Goal: Task Accomplishment & Management: Complete application form

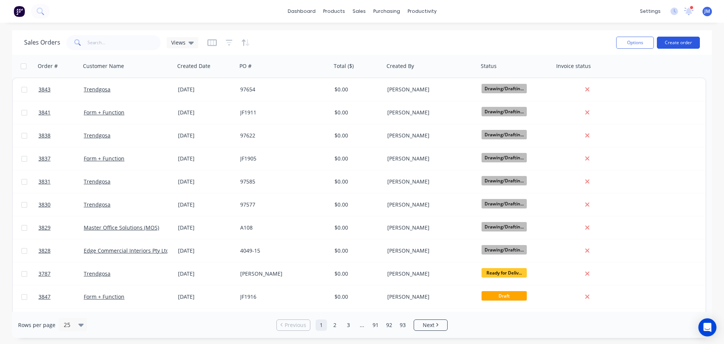
click at [679, 41] on button "Create order" at bounding box center [678, 43] width 43 height 12
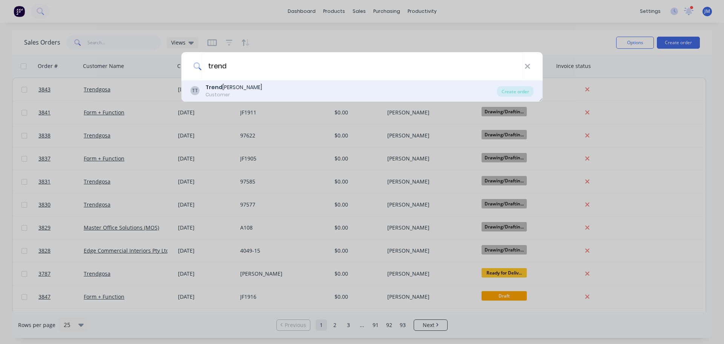
type input "trend"
click at [223, 90] on div "Trend [PERSON_NAME]" at bounding box center [234, 87] width 57 height 8
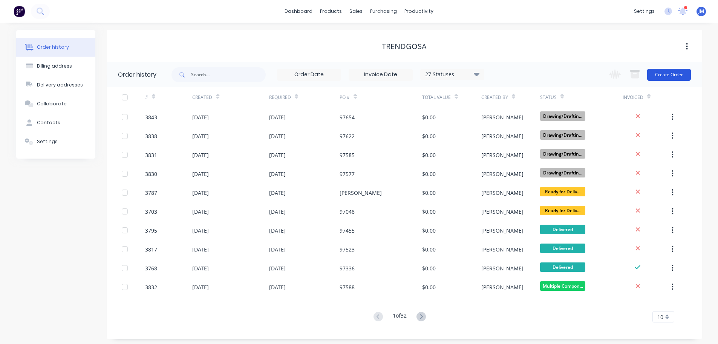
click at [668, 73] on button "Create Order" at bounding box center [670, 75] width 44 height 12
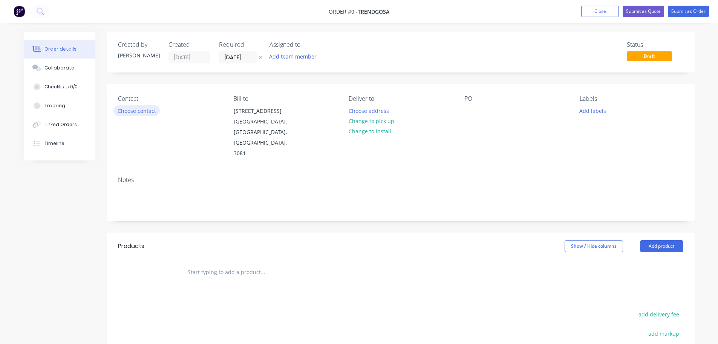
click at [135, 112] on button "Choose contact" at bounding box center [137, 110] width 46 height 10
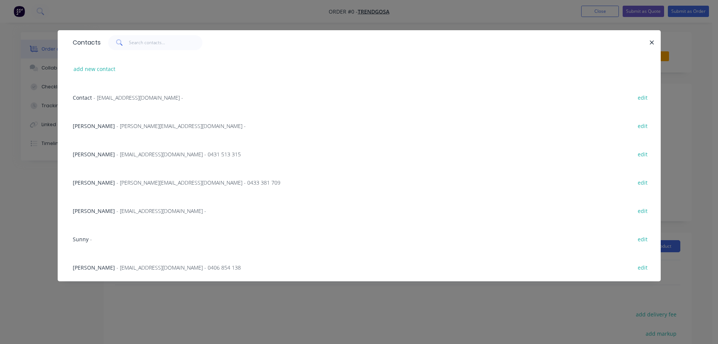
click at [124, 123] on span "- [PERSON_NAME][EMAIL_ADDRESS][DOMAIN_NAME] -" at bounding box center [181, 125] width 129 height 7
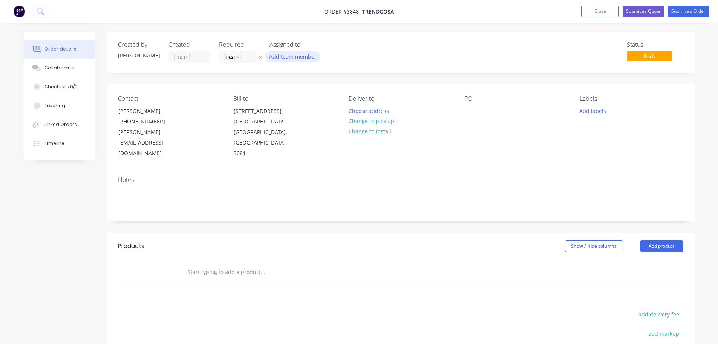
click at [290, 60] on button "Add team member" at bounding box center [292, 56] width 55 height 10
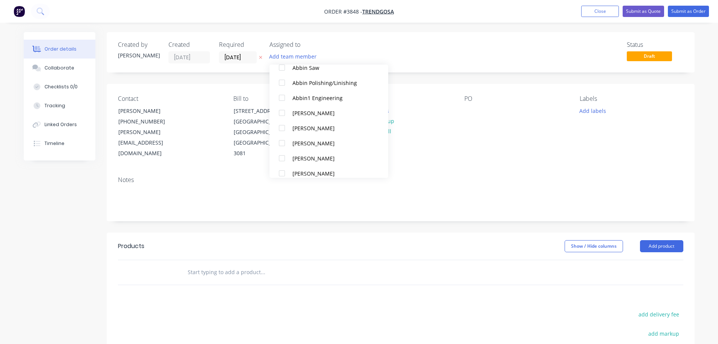
scroll to position [189, 0]
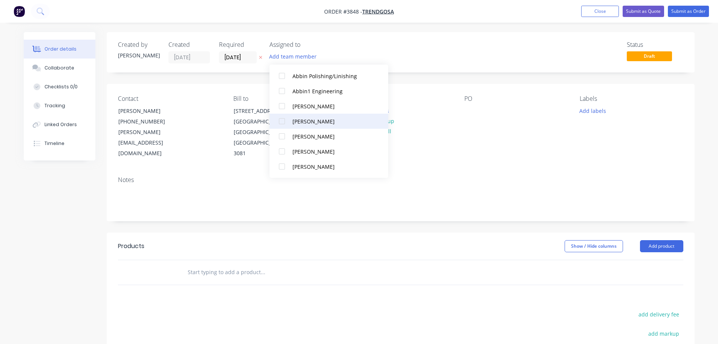
click at [283, 123] on div at bounding box center [282, 121] width 15 height 15
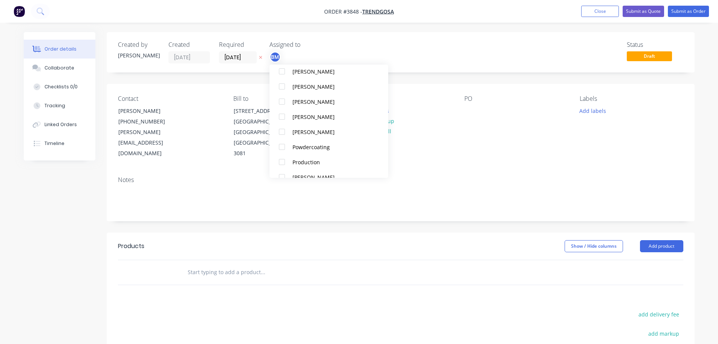
scroll to position [453, 0]
click at [280, 142] on div at bounding box center [282, 143] width 15 height 15
click at [546, 176] on div "Notes" at bounding box center [401, 179] width 566 height 7
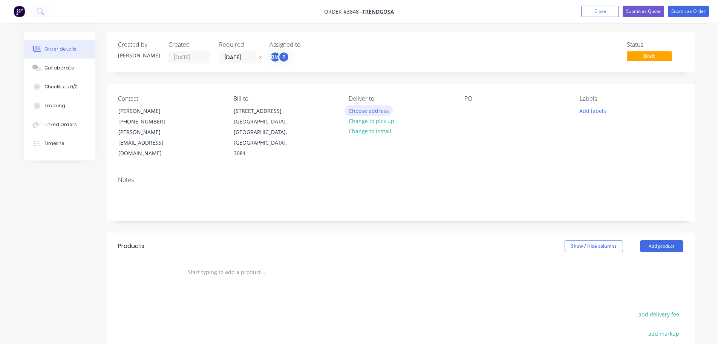
click at [375, 110] on button "Choose address" at bounding box center [369, 110] width 48 height 10
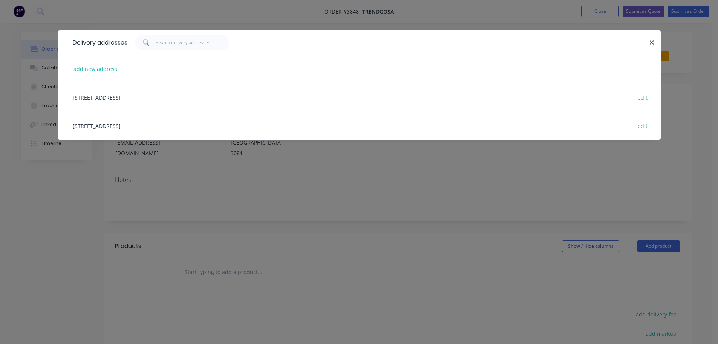
click at [145, 124] on div "[STREET_ADDRESS] edit" at bounding box center [359, 125] width 581 height 28
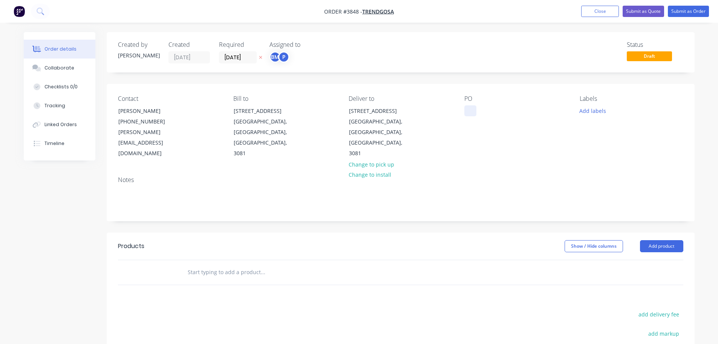
click at [466, 108] on div at bounding box center [471, 110] width 12 height 11
click at [52, 68] on div "Collaborate" at bounding box center [60, 67] width 30 height 7
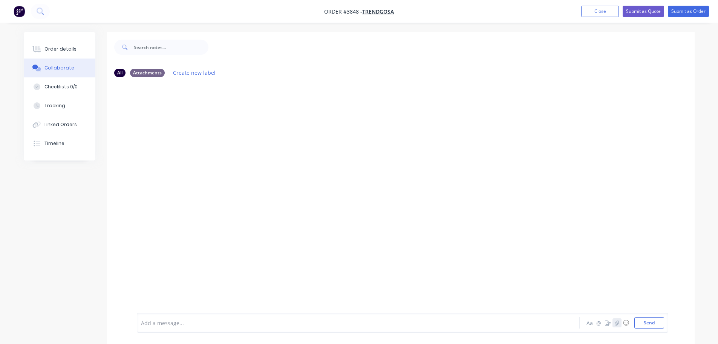
click at [617, 322] on icon "button" at bounding box center [617, 322] width 4 height 5
click at [651, 325] on button "Send" at bounding box center [650, 322] width 30 height 11
click at [68, 51] on div "Order details" at bounding box center [61, 49] width 32 height 7
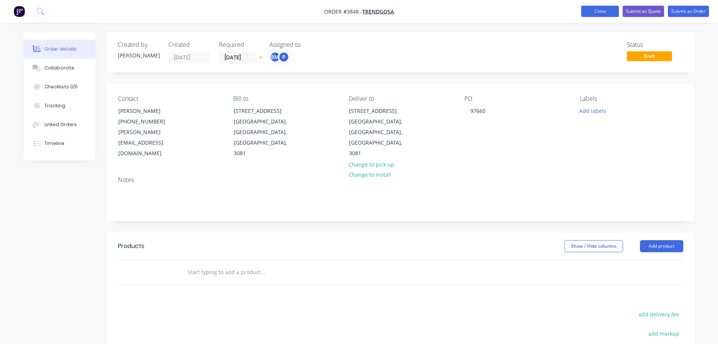
click at [600, 8] on button "Close" at bounding box center [601, 11] width 38 height 11
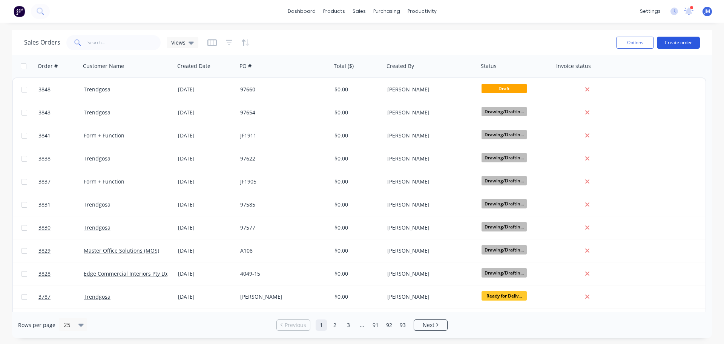
click at [684, 43] on button "Create order" at bounding box center [678, 43] width 43 height 12
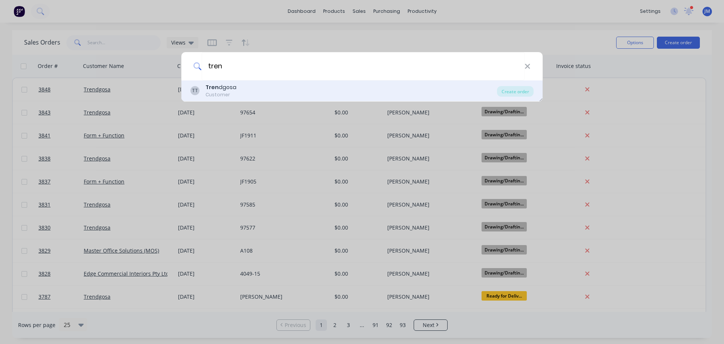
type input "tren"
click at [236, 86] on div "TT Tren dgosa Customer" at bounding box center [343, 90] width 307 height 15
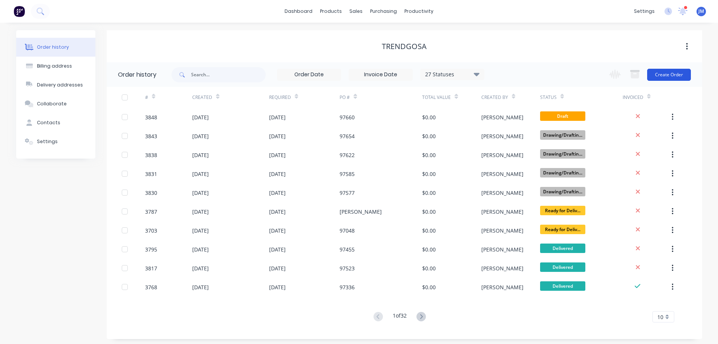
click at [675, 72] on button "Create Order" at bounding box center [670, 75] width 44 height 12
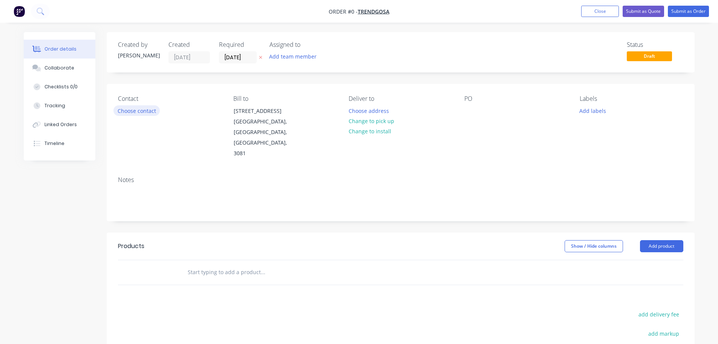
click at [135, 111] on button "Choose contact" at bounding box center [137, 110] width 46 height 10
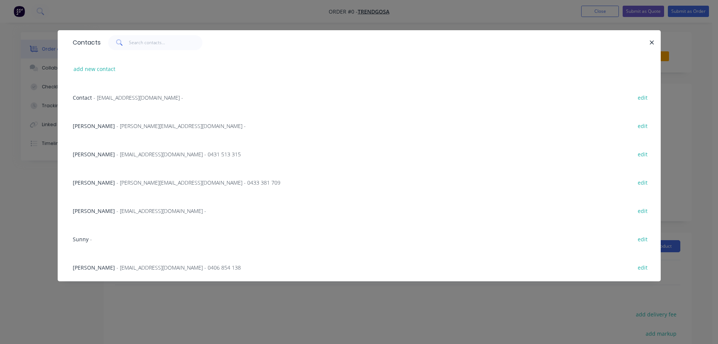
click at [124, 123] on span "- [PERSON_NAME][EMAIL_ADDRESS][DOMAIN_NAME] -" at bounding box center [181, 125] width 129 height 7
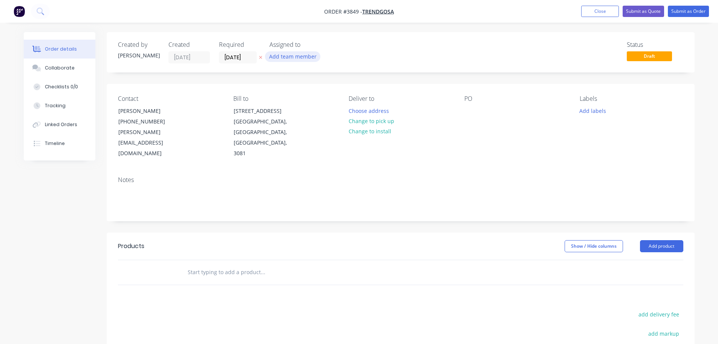
click at [290, 57] on button "Add team member" at bounding box center [292, 56] width 55 height 10
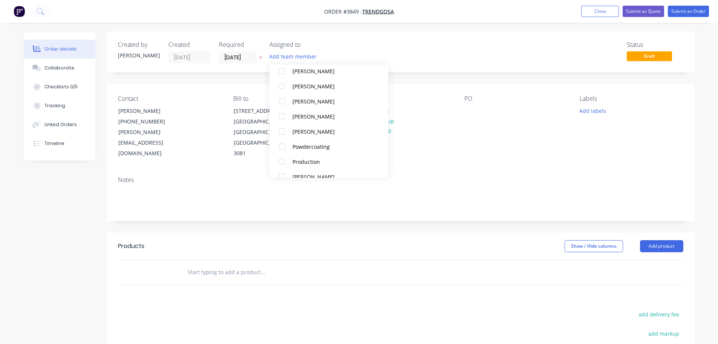
scroll to position [453, 0]
click at [284, 144] on div at bounding box center [282, 143] width 15 height 15
click at [280, 97] on div at bounding box center [282, 98] width 15 height 15
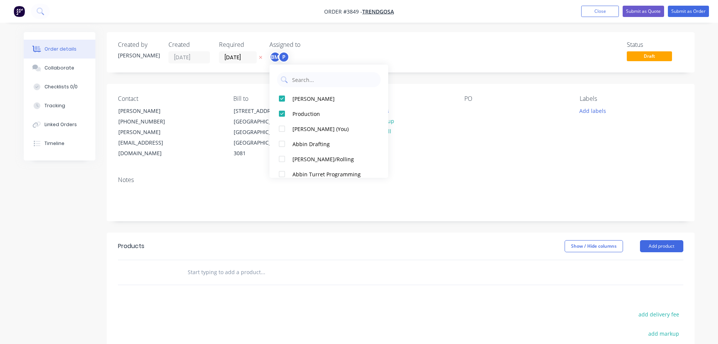
click at [454, 132] on div "Contact [PERSON_NAME] [PHONE_NUMBER] [PERSON_NAME][EMAIL_ADDRESS][DOMAIN_NAME] …" at bounding box center [401, 127] width 588 height 86
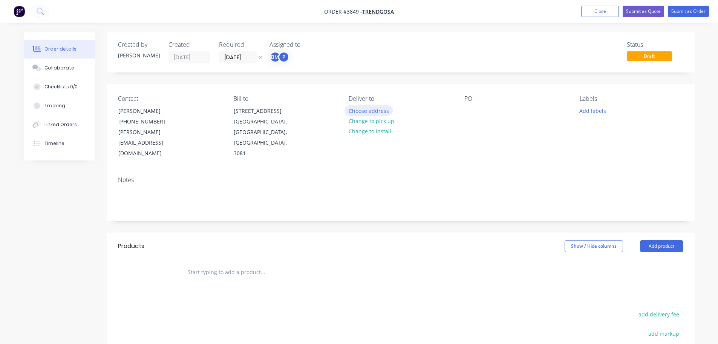
click at [371, 113] on button "Choose address" at bounding box center [369, 110] width 48 height 10
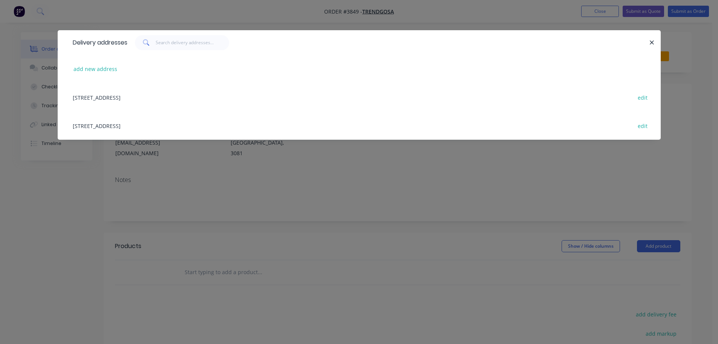
click at [157, 127] on div "[STREET_ADDRESS] edit" at bounding box center [359, 125] width 581 height 28
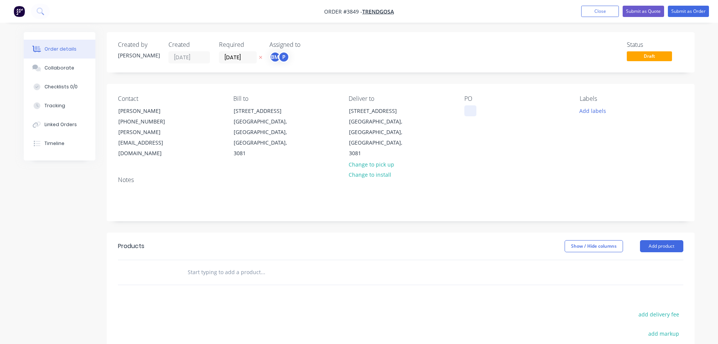
click at [468, 113] on div at bounding box center [471, 110] width 12 height 11
click at [69, 65] on div "Collaborate" at bounding box center [60, 67] width 30 height 7
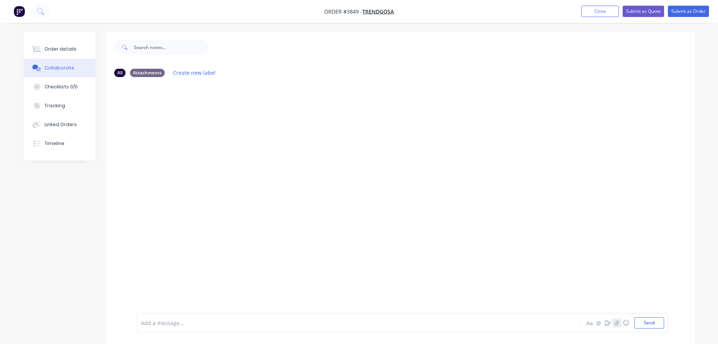
click at [614, 321] on button "button" at bounding box center [617, 322] width 9 height 9
click at [646, 323] on button "Send" at bounding box center [650, 322] width 30 height 11
click at [44, 50] on button "Order details" at bounding box center [60, 49] width 72 height 19
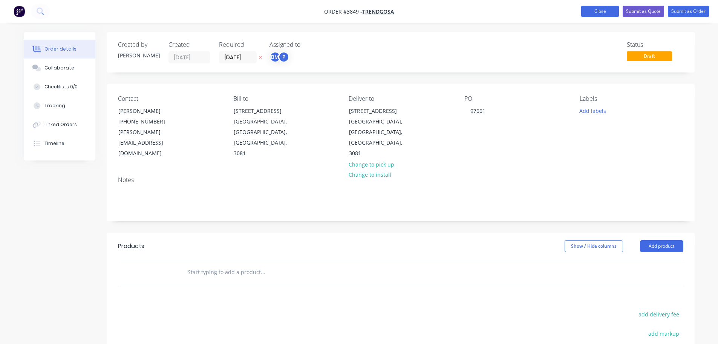
click at [596, 14] on button "Close" at bounding box center [601, 11] width 38 height 11
